Goal: Task Accomplishment & Management: Manage account settings

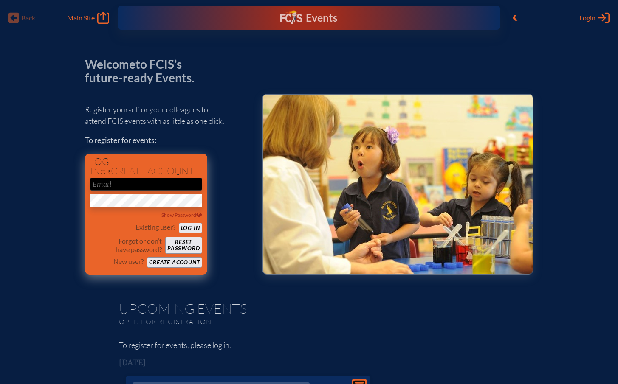
type input "[EMAIL_ADDRESS][DOMAIN_NAME]"
click at [195, 227] on button "Log in" at bounding box center [190, 228] width 23 height 11
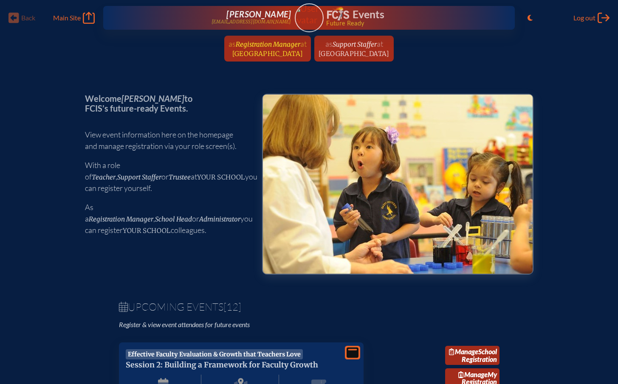
click at [251, 54] on span "Jacksonville Country Day School" at bounding box center [267, 54] width 71 height 8
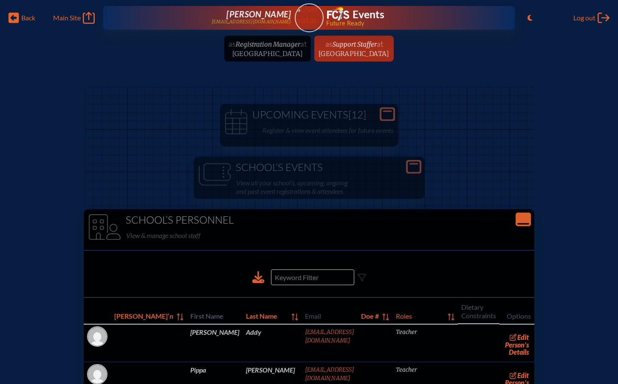
click at [254, 43] on ul "as Registration Manager at Jacksonville Country Day School since August 27th, 2…" at bounding box center [309, 51] width 618 height 31
click at [257, 65] on ul "as Registration Manager at Jacksonville Country Day School since August 27th, 2…" at bounding box center [309, 51] width 618 height 31
drag, startPoint x: 381, startPoint y: 49, endPoint x: 107, endPoint y: 3, distance: 277.4
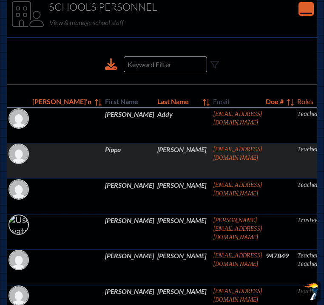
scroll to position [201, 0]
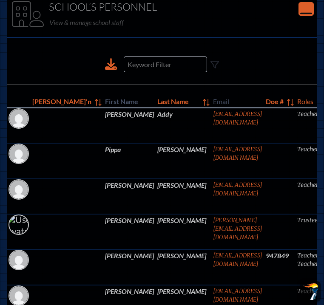
click at [89, 79] on div at bounding box center [162, 64] width 204 height 29
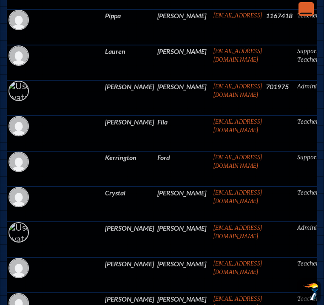
scroll to position [2001, 0]
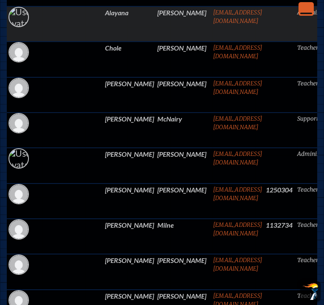
click at [264, 42] on td at bounding box center [279, 23] width 31 height 35
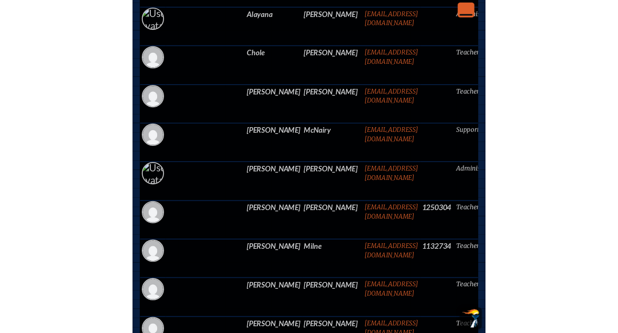
scroll to position [2001, 6]
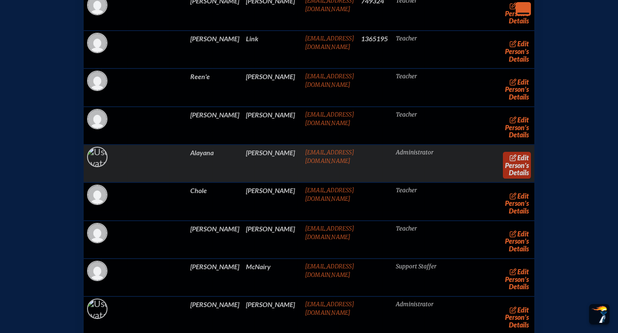
click at [503, 170] on link "edit Person’s Details" at bounding box center [517, 165] width 28 height 27
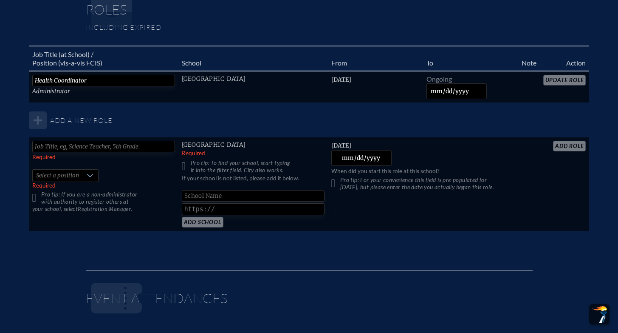
scroll to position [761, 0]
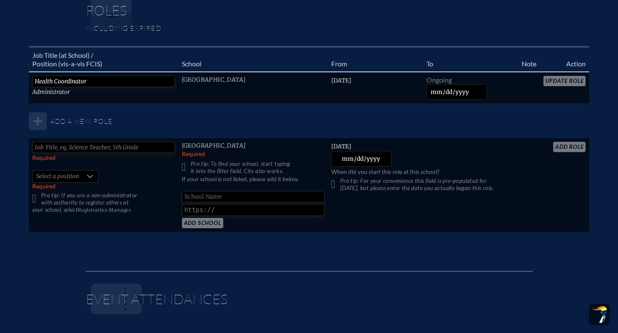
click at [574, 65] on table "Job Title (at School) / Position (vis-a-vis FCIS) School From To Note Action He…" at bounding box center [309, 139] width 561 height 186
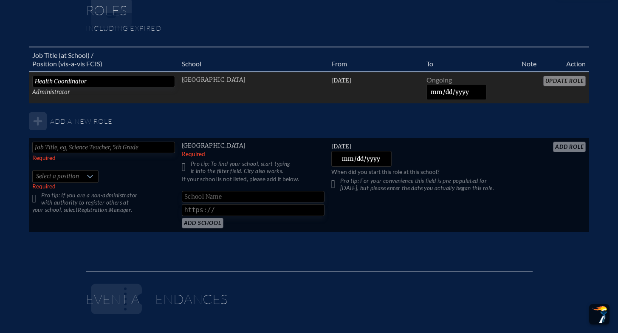
click at [48, 81] on td "Health Coordinator Administrator" at bounding box center [104, 88] width 150 height 32
click at [51, 88] on span "Administrator" at bounding box center [51, 91] width 38 height 7
click at [96, 76] on input "Health Coordinator" at bounding box center [103, 81] width 143 height 11
click at [480, 84] on input "date" at bounding box center [456, 92] width 61 height 16
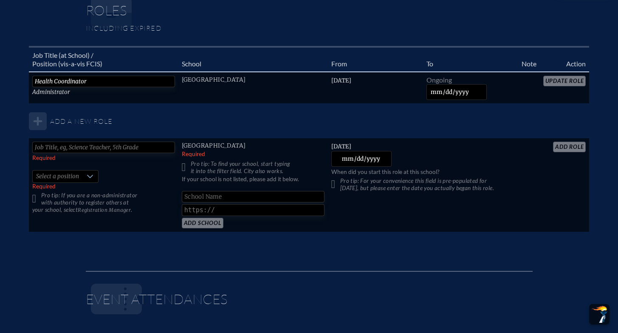
click at [570, 53] on th "Action" at bounding box center [565, 59] width 50 height 25
click at [568, 62] on table "Job Title (at School) / Position (vis-a-vis FCIS) School From To Note Action He…" at bounding box center [309, 139] width 561 height 186
click at [568, 68] on table "Job Title (at School) / Position (vis-a-vis FCIS) School From To Note Action He…" at bounding box center [309, 139] width 561 height 186
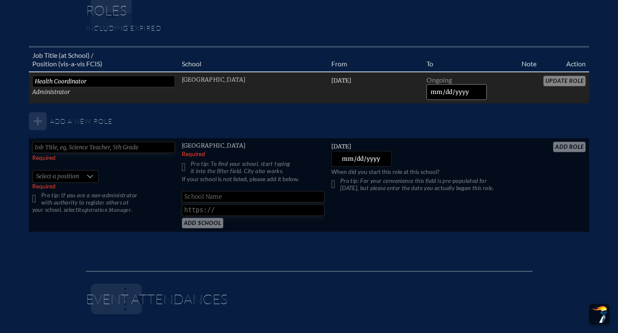
drag, startPoint x: 561, startPoint y: 65, endPoint x: 483, endPoint y: 72, distance: 78.5
click at [560, 65] on table "Job Title (at School) / Position (vis-a-vis FCIS) School From To Note Action He…" at bounding box center [309, 139] width 561 height 186
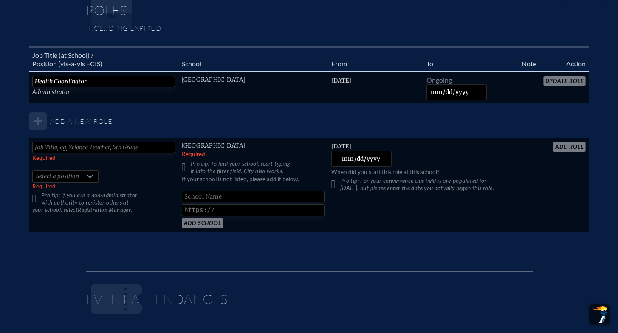
drag, startPoint x: 411, startPoint y: 91, endPoint x: 405, endPoint y: 87, distance: 7.0
click at [410, 90] on table "Job Title (at School) / Position (vis-a-vis FCIS) School From To Note Action He…" at bounding box center [309, 139] width 561 height 186
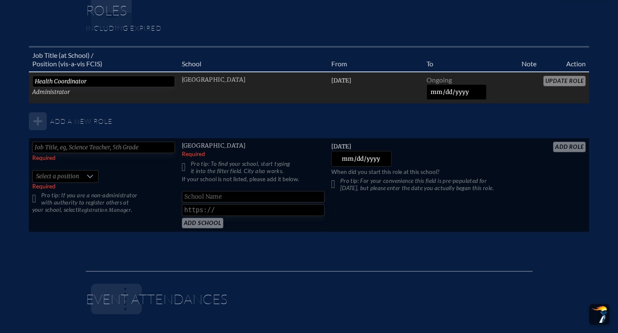
click at [402, 81] on td "Sunday, September 1st, 2024" at bounding box center [375, 88] width 95 height 32
click at [401, 82] on td "Sunday, September 1st, 2024" at bounding box center [375, 88] width 95 height 32
drag, startPoint x: 401, startPoint y: 82, endPoint x: 373, endPoint y: 79, distance: 28.5
click at [401, 82] on td "Sunday, September 1st, 2024" at bounding box center [375, 88] width 95 height 32
drag, startPoint x: 53, startPoint y: 79, endPoint x: 59, endPoint y: 79, distance: 6.8
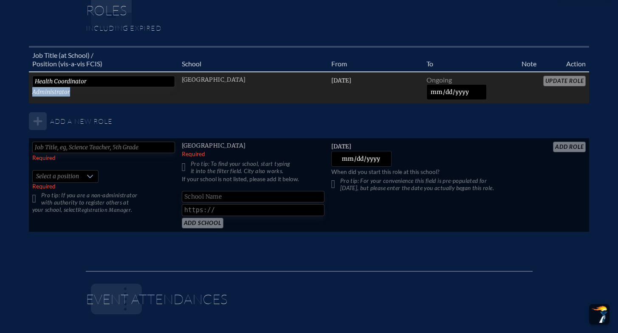
click at [54, 79] on td "Health Coordinator Administrator" at bounding box center [104, 88] width 150 height 32
click at [85, 79] on td "Health Coordinator Administrator" at bounding box center [104, 88] width 150 height 32
click at [90, 76] on input "Health Coordinator" at bounding box center [103, 81] width 143 height 11
click at [125, 83] on td "Health Coordinator Administrator" at bounding box center [104, 88] width 150 height 32
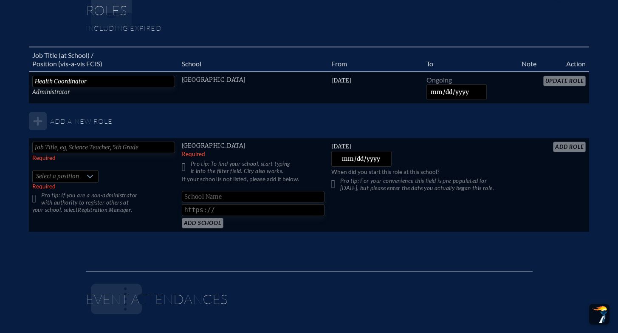
click at [93, 170] on div at bounding box center [90, 176] width 16 height 12
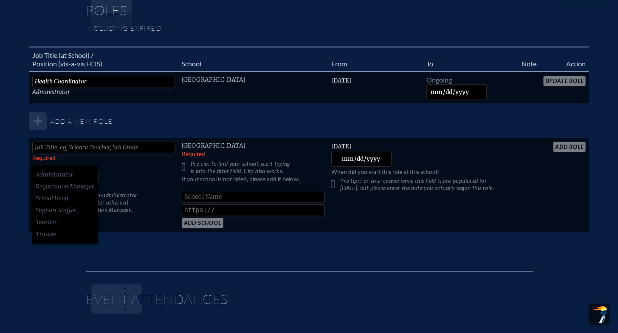
click at [93, 170] on div at bounding box center [90, 176] width 16 height 12
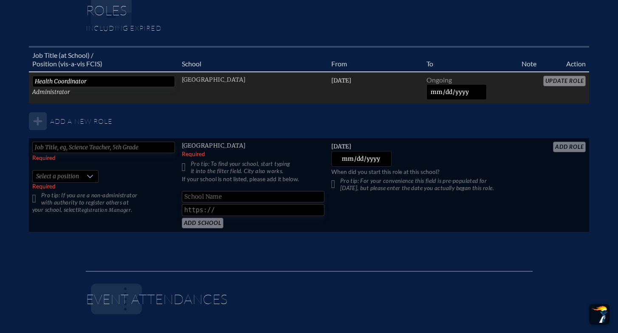
click at [315, 86] on td "Jacksonville Country Day School" at bounding box center [253, 88] width 150 height 32
click at [315, 85] on td "Jacksonville Country Day School" at bounding box center [253, 88] width 150 height 32
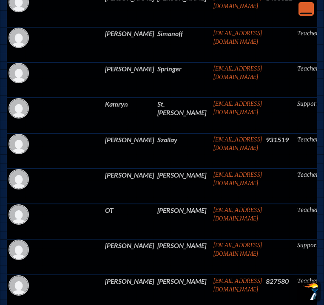
scroll to position [2724, 6]
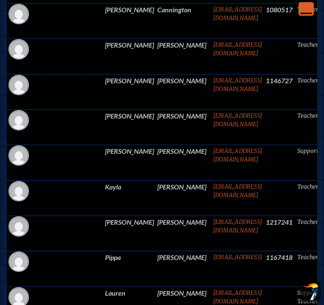
click at [302, 10] on icon "Close Console" at bounding box center [306, 9] width 12 height 12
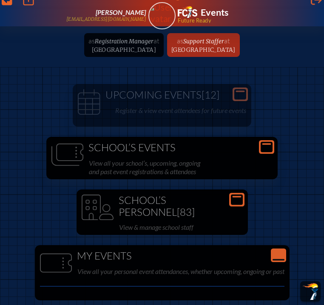
scroll to position [0, 6]
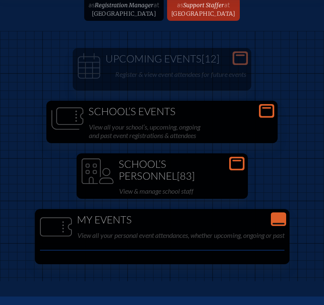
click at [249, 118] on h1 "School’s Events" at bounding box center [162, 112] width 224 height 12
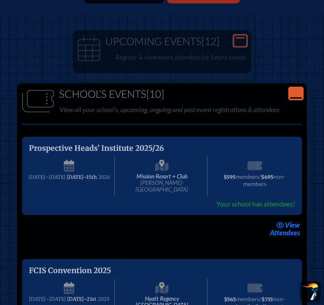
scroll to position [1176, 6]
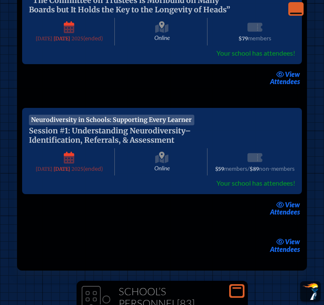
click at [254, 232] on li "view Attendees" at bounding box center [162, 244] width 300 height 24
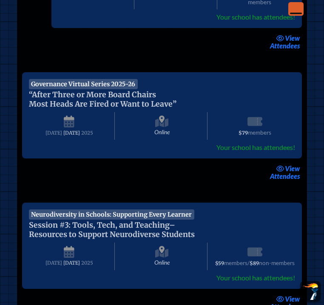
scroll to position [0, 6]
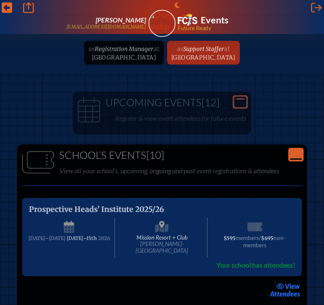
click at [297, 161] on icon "Close Console" at bounding box center [296, 155] width 12 height 12
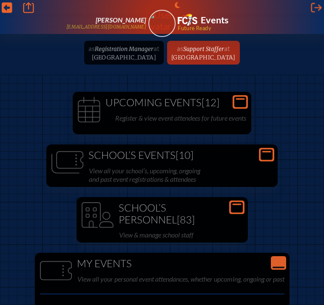
click at [226, 109] on h1 "Upcoming Events [12]" at bounding box center [162, 103] width 172 height 12
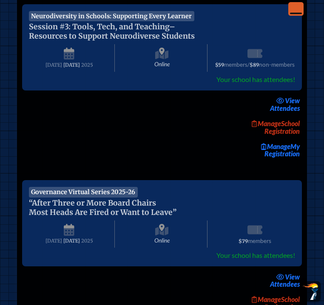
scroll to position [696, 6]
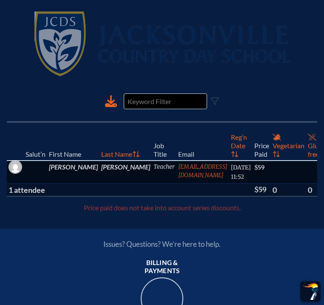
scroll to position [217, 0]
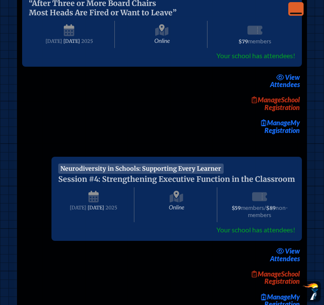
scroll to position [901, 6]
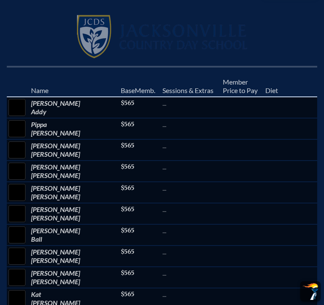
scroll to position [303, 0]
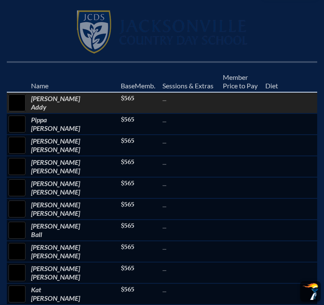
click at [28, 113] on input "checkbox" at bounding box center [16, 102] width 21 height 21
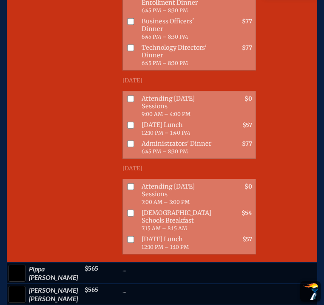
scroll to position [404, 0]
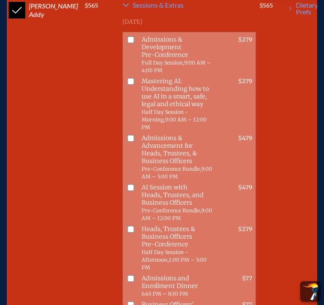
click at [28, 21] on input "checkbox" at bounding box center [16, 10] width 21 height 21
checkbox input "false"
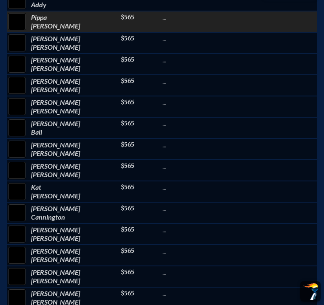
scroll to position [406, 0]
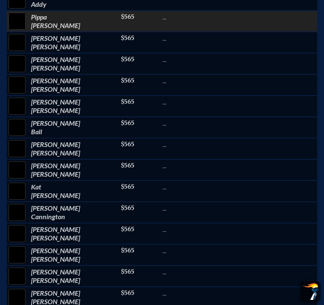
click at [28, 32] on input "checkbox" at bounding box center [16, 21] width 21 height 21
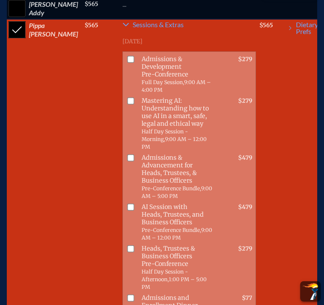
click at [28, 40] on input "checkbox" at bounding box center [16, 29] width 21 height 21
checkbox input "false"
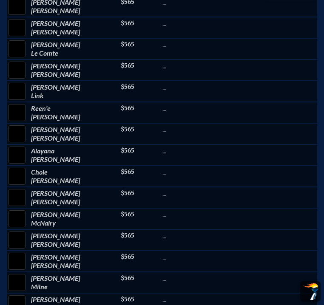
scroll to position [1338, 0]
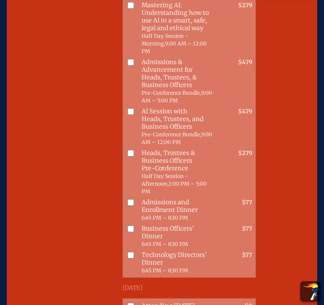
scroll to position [1338, 0]
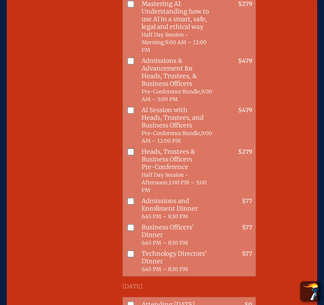
checkbox input "false"
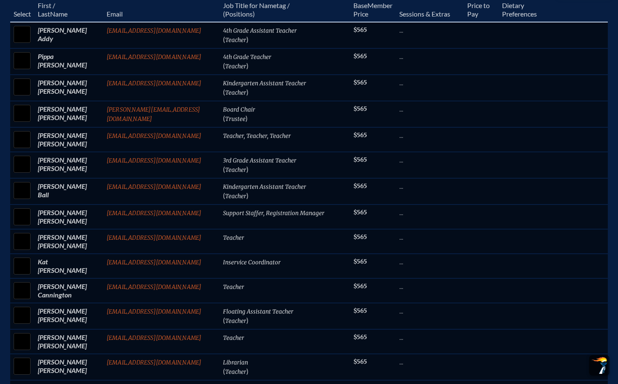
scroll to position [176, 0]
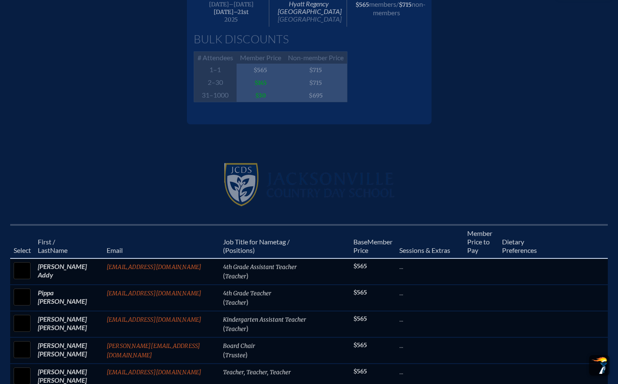
click at [506, 189] on div "Jacksonville Country Day School" at bounding box center [309, 183] width 618 height 51
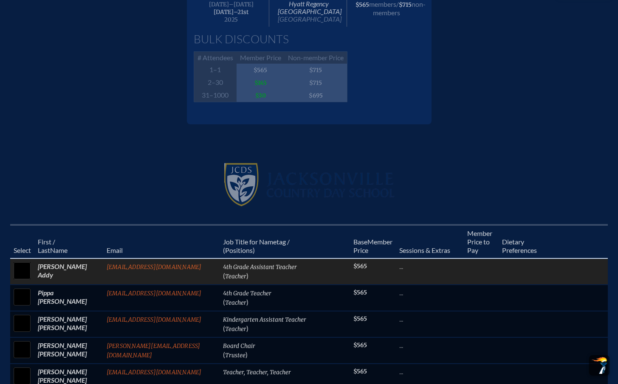
click at [26, 276] on input "checkbox" at bounding box center [21, 270] width 21 height 21
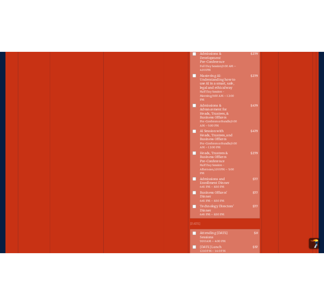
scroll to position [471, 0]
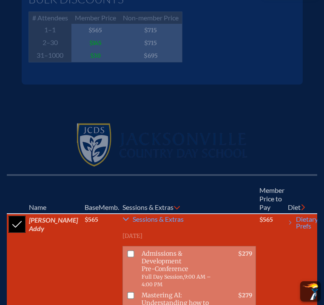
click at [28, 235] on input "checkbox" at bounding box center [16, 224] width 21 height 21
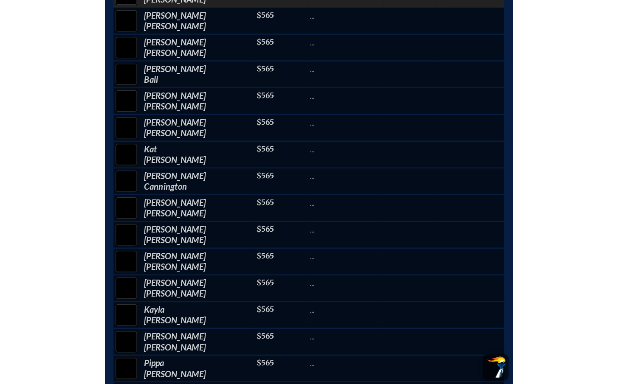
scroll to position [393, 0]
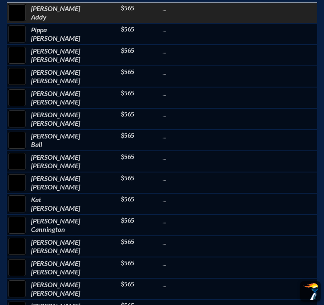
click at [28, 23] on input "checkbox" at bounding box center [16, 12] width 21 height 21
checkbox input "true"
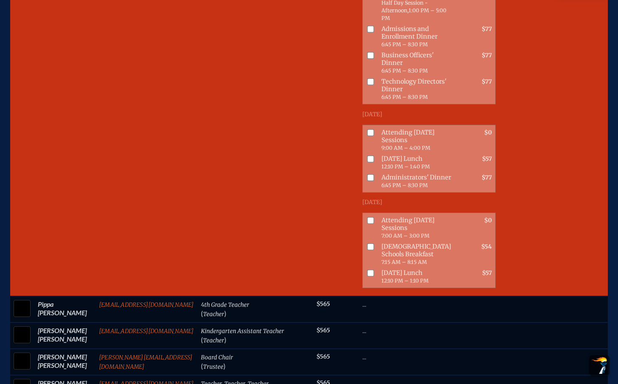
scroll to position [730, 0]
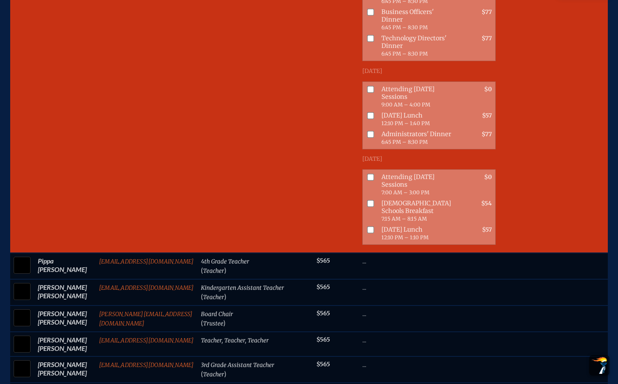
click at [367, 181] on input "checkbox" at bounding box center [370, 177] width 7 height 7
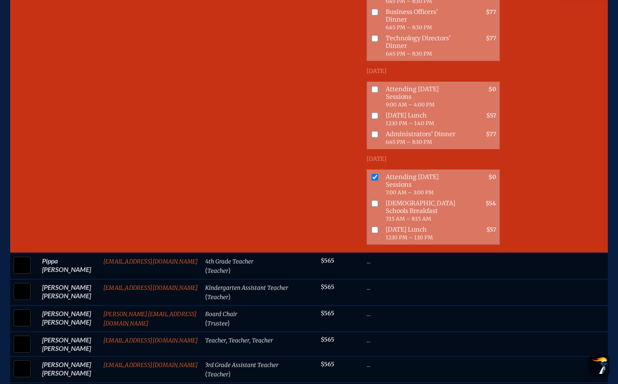
click at [371, 181] on input "checkbox" at bounding box center [374, 177] width 7 height 7
checkbox input "false"
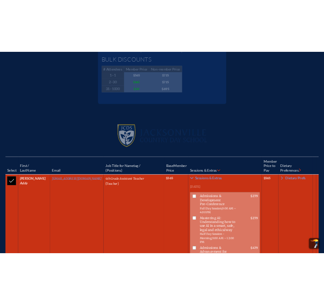
scroll to position [199, 0]
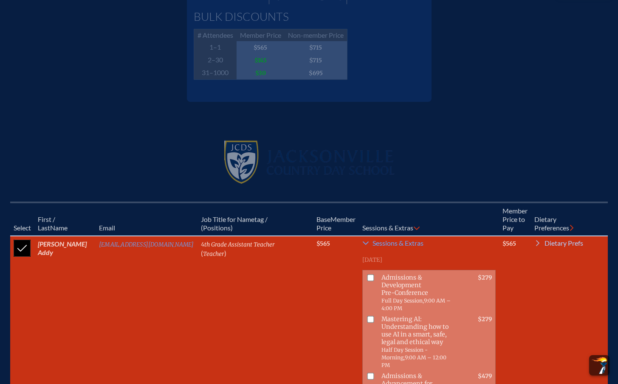
click at [534, 240] on icon at bounding box center [537, 243] width 7 height 7
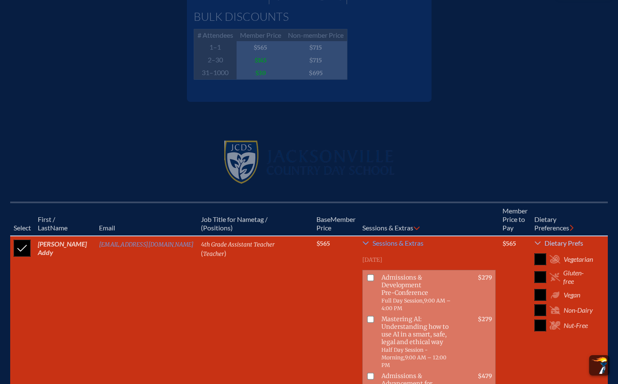
click at [534, 240] on link "Dietary Prefs" at bounding box center [563, 245] width 59 height 10
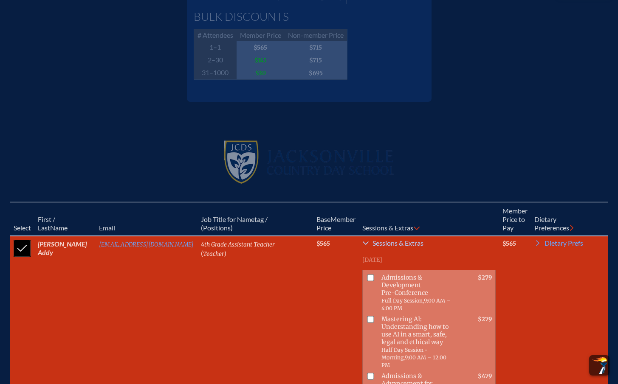
click at [362, 241] on icon at bounding box center [365, 243] width 7 height 7
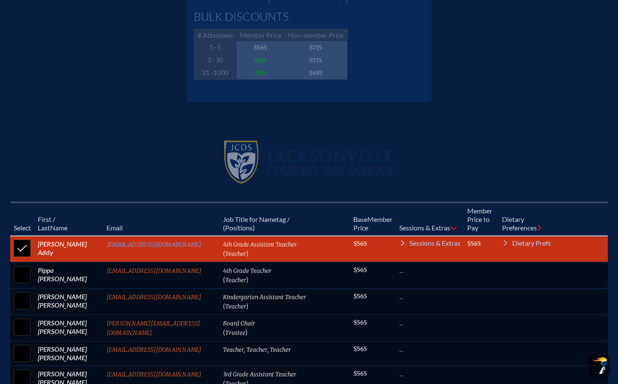
click at [517, 240] on span "Dietary Prefs" at bounding box center [531, 243] width 39 height 7
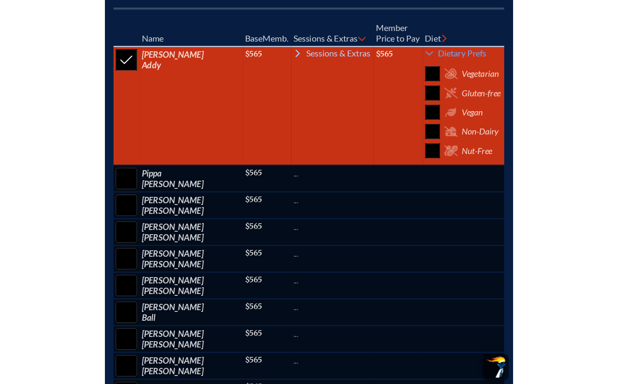
scroll to position [359, 6]
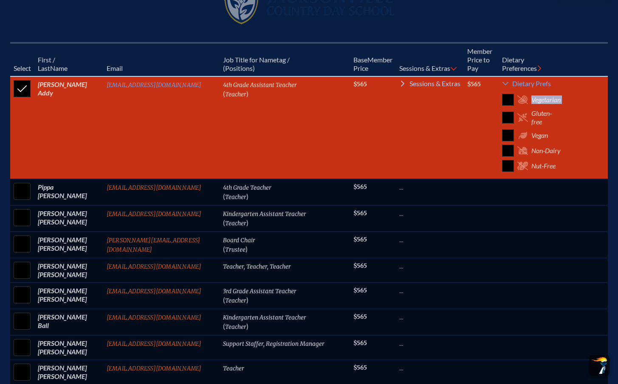
drag, startPoint x: 520, startPoint y: 95, endPoint x: 551, endPoint y: 103, distance: 32.2
click at [551, 104] on ul "Vegetarian Gluten-free Vegan Non-Dairy Nut-Free" at bounding box center [531, 133] width 59 height 78
click at [556, 103] on td "Dietary Prefs Vegetarian Gluten-free Vegan Non-Dairy Nut-Free" at bounding box center [532, 128] width 66 height 102
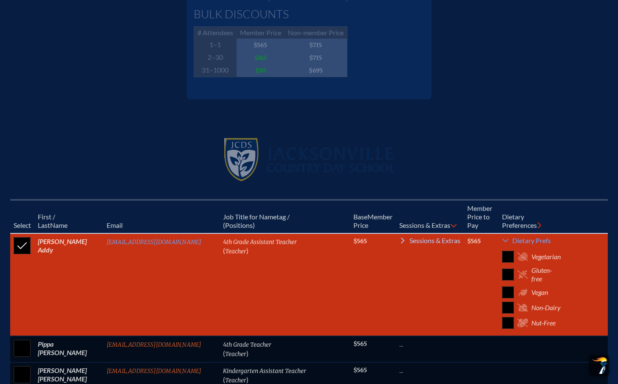
scroll to position [200, 6]
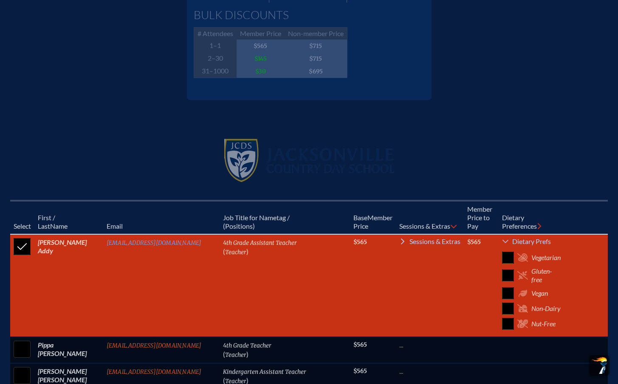
click at [518, 243] on link "Dietary Prefs" at bounding box center [531, 243] width 59 height 10
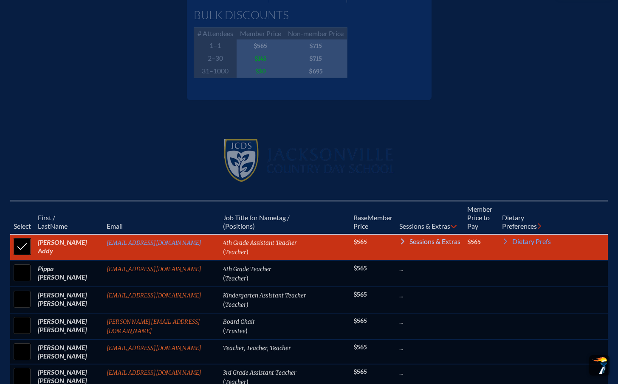
click at [537, 223] on icon at bounding box center [539, 226] width 4 height 7
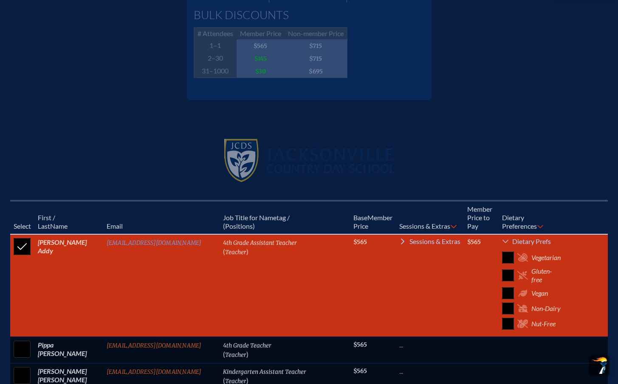
click at [525, 238] on span "Dietary Prefs" at bounding box center [531, 241] width 39 height 7
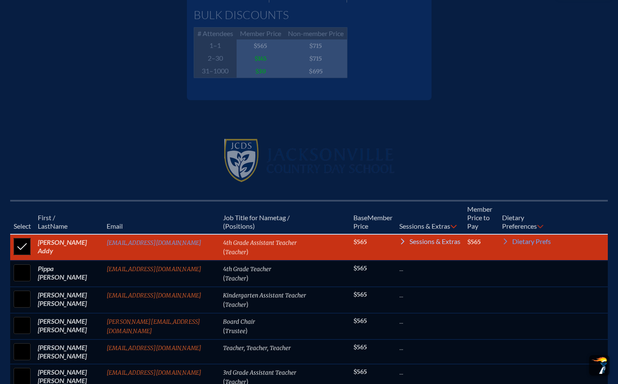
click at [409, 244] on span "Sessions & Extras" at bounding box center [434, 241] width 51 height 7
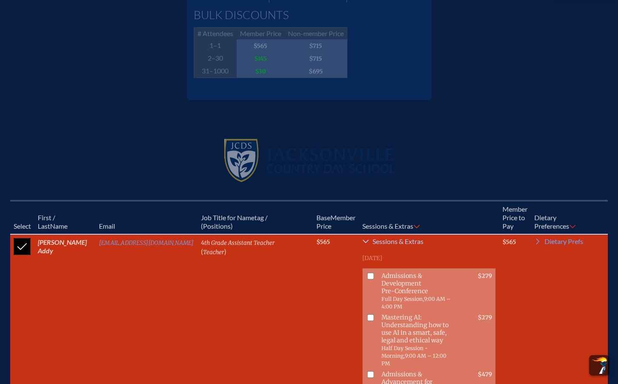
click at [376, 239] on span "Sessions & Extras" at bounding box center [398, 241] width 51 height 7
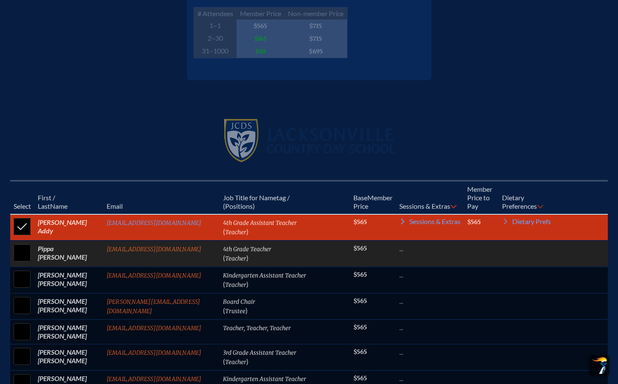
scroll to position [264, 6]
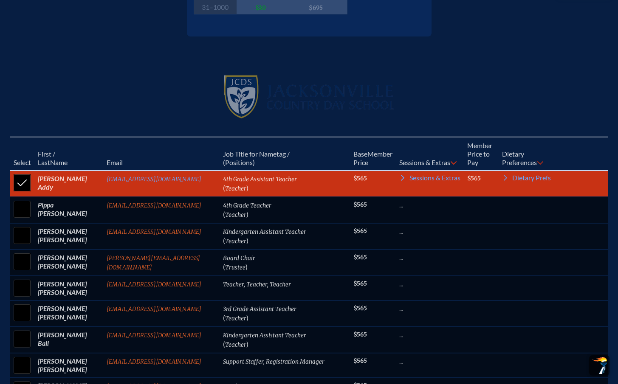
click at [11, 179] on input "checkbox" at bounding box center [21, 182] width 21 height 21
checkbox input "false"
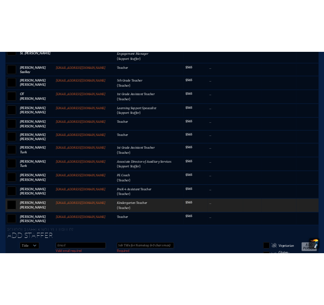
scroll to position [2354, 6]
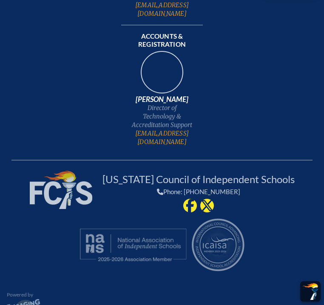
scroll to position [2618, 6]
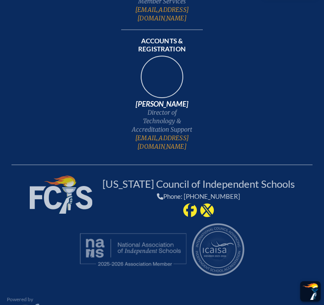
click at [0, 0] on input "text" at bounding box center [0, 0] width 0 height 0
click at [0, 0] on th at bounding box center [0, 0] width 0 height 0
